Goal: Subscribe to service/newsletter

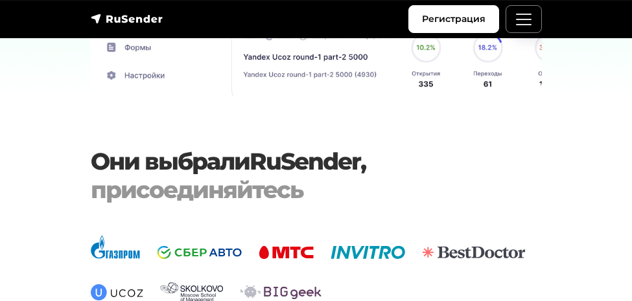
scroll to position [3236, 0]
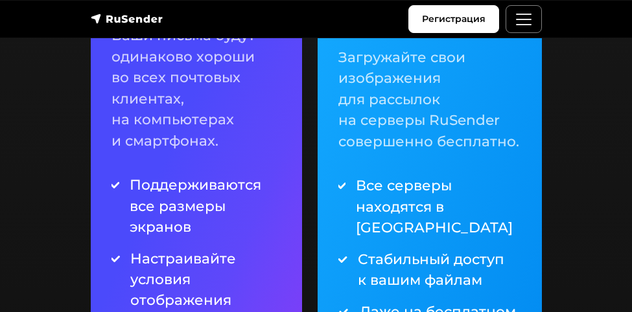
scroll to position [1618, 0]
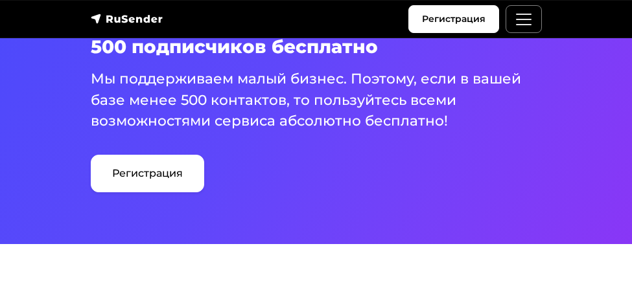
scroll to position [871, 0]
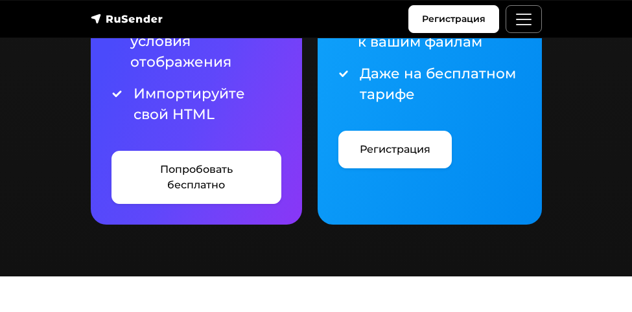
scroll to position [1743, 0]
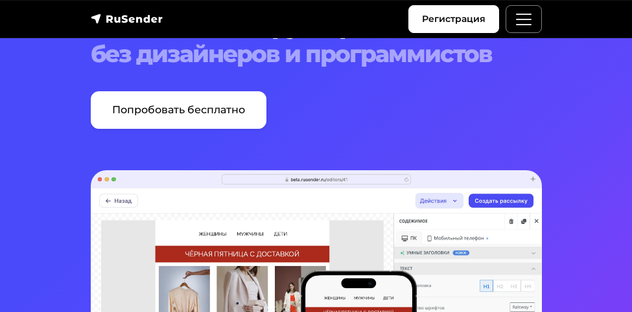
scroll to position [124, 0]
